Goal: Check status

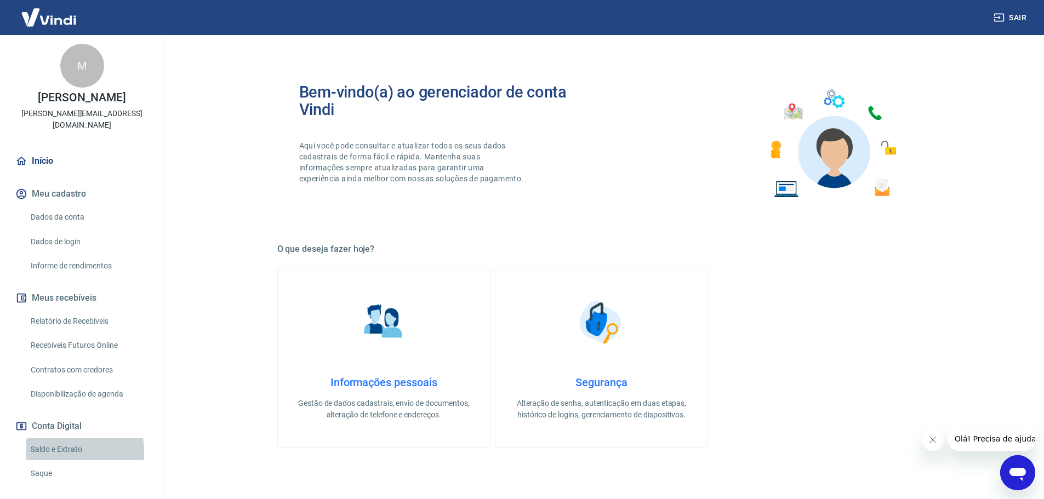
click at [61, 440] on link "Saldo e Extrato" at bounding box center [88, 450] width 124 height 22
